Goal: Information Seeking & Learning: Check status

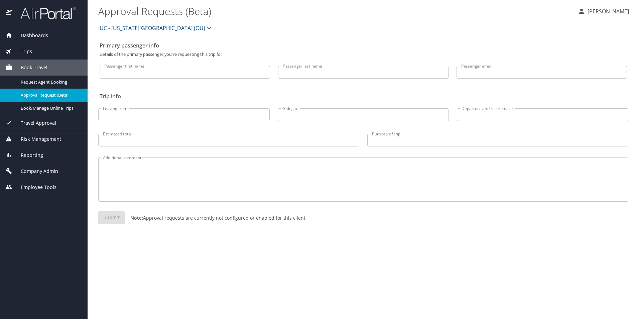
click at [28, 50] on span "Trips" at bounding box center [22, 51] width 20 height 7
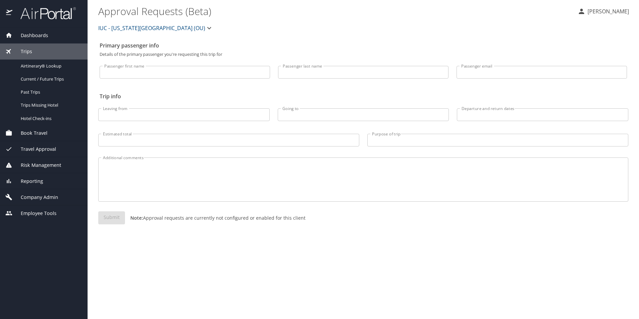
click at [156, 72] on input "Passenger first name" at bounding box center [185, 72] width 171 height 13
type input "cortney"
type input "rodet"
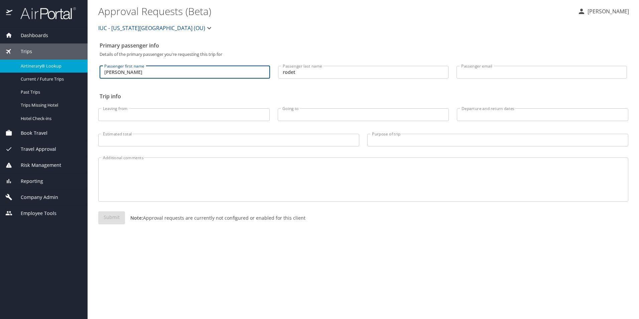
click at [34, 64] on span "Airtinerary® Lookup" at bounding box center [50, 66] width 59 height 6
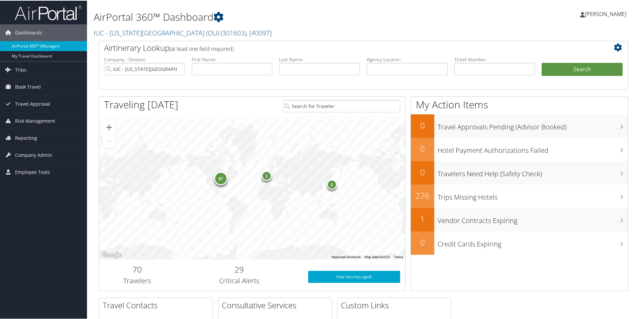
click at [28, 43] on link "AirPortal 360™ (Manager)" at bounding box center [43, 45] width 87 height 10
click at [207, 69] on input "text" at bounding box center [232, 68] width 81 height 12
type input "cortney"
type input "rodet"
click at [541, 62] on button "Search" at bounding box center [581, 68] width 81 height 13
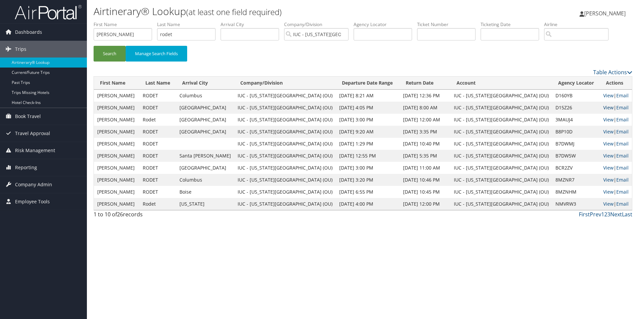
click at [603, 107] on link "View" at bounding box center [608, 107] width 10 height 6
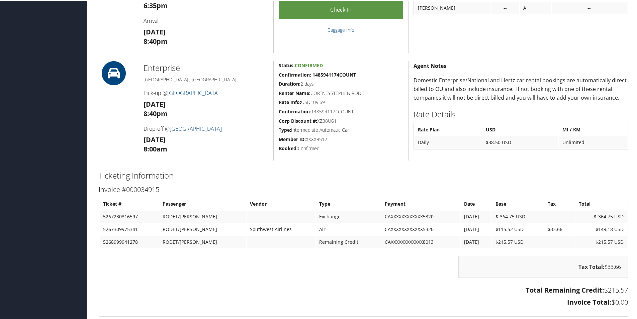
scroll to position [409, 0]
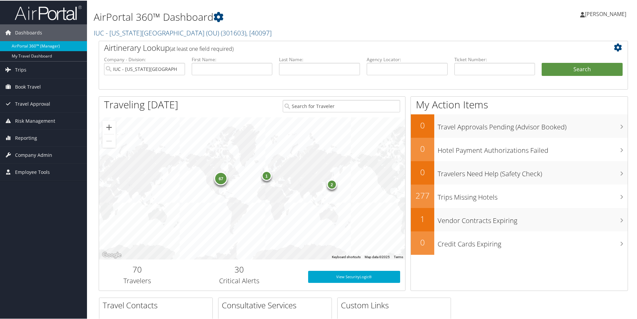
click at [30, 43] on link "AirPortal 360™ (Manager)" at bounding box center [43, 45] width 87 height 10
click at [206, 69] on input "text" at bounding box center [232, 68] width 81 height 12
type input "[PERSON_NAME]"
type input "rodet"
click at [558, 70] on button "Search" at bounding box center [581, 68] width 81 height 13
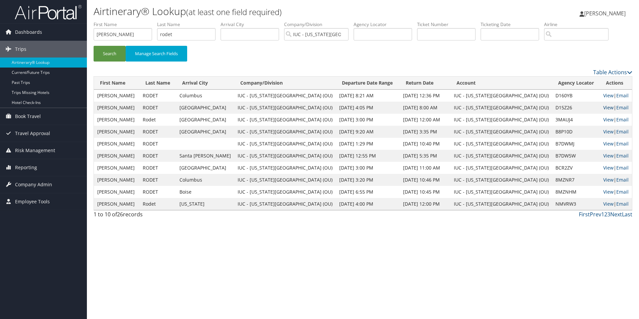
click at [603, 107] on link "View" at bounding box center [608, 107] width 10 height 6
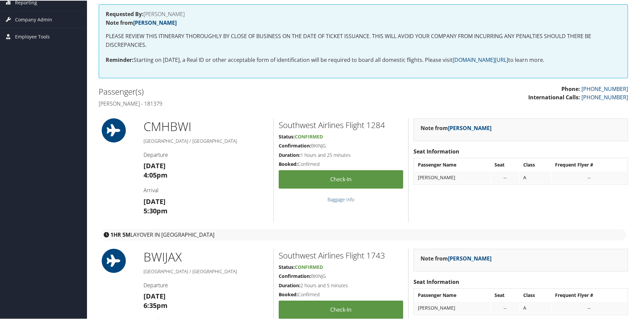
scroll to position [41, 0]
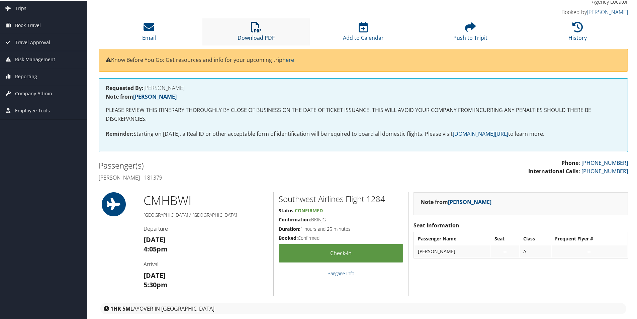
click at [255, 27] on icon at bounding box center [256, 26] width 11 height 11
